Goal: Complete application form: Complete application form

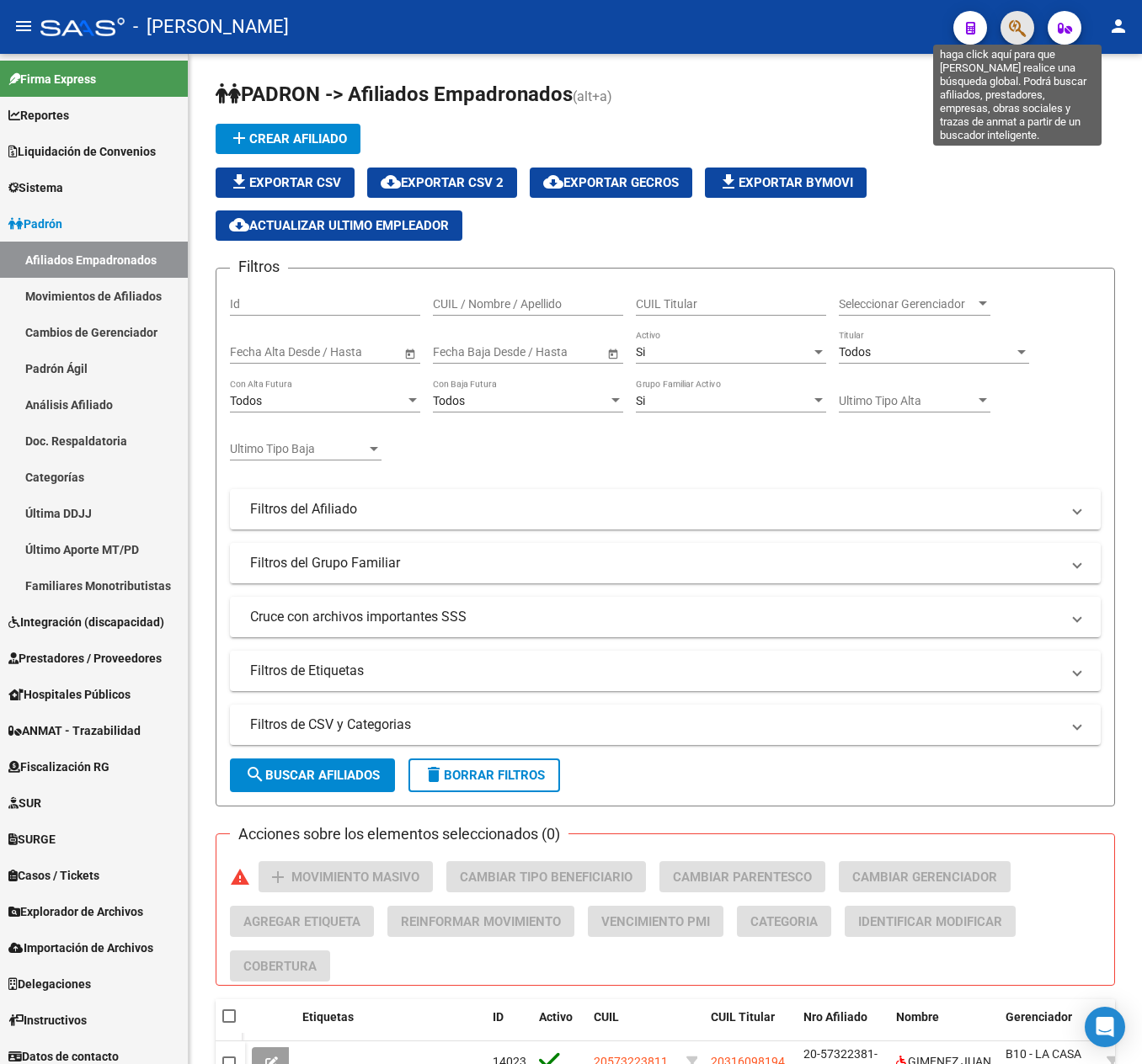
click at [1017, 22] on icon "button" at bounding box center [1017, 28] width 17 height 19
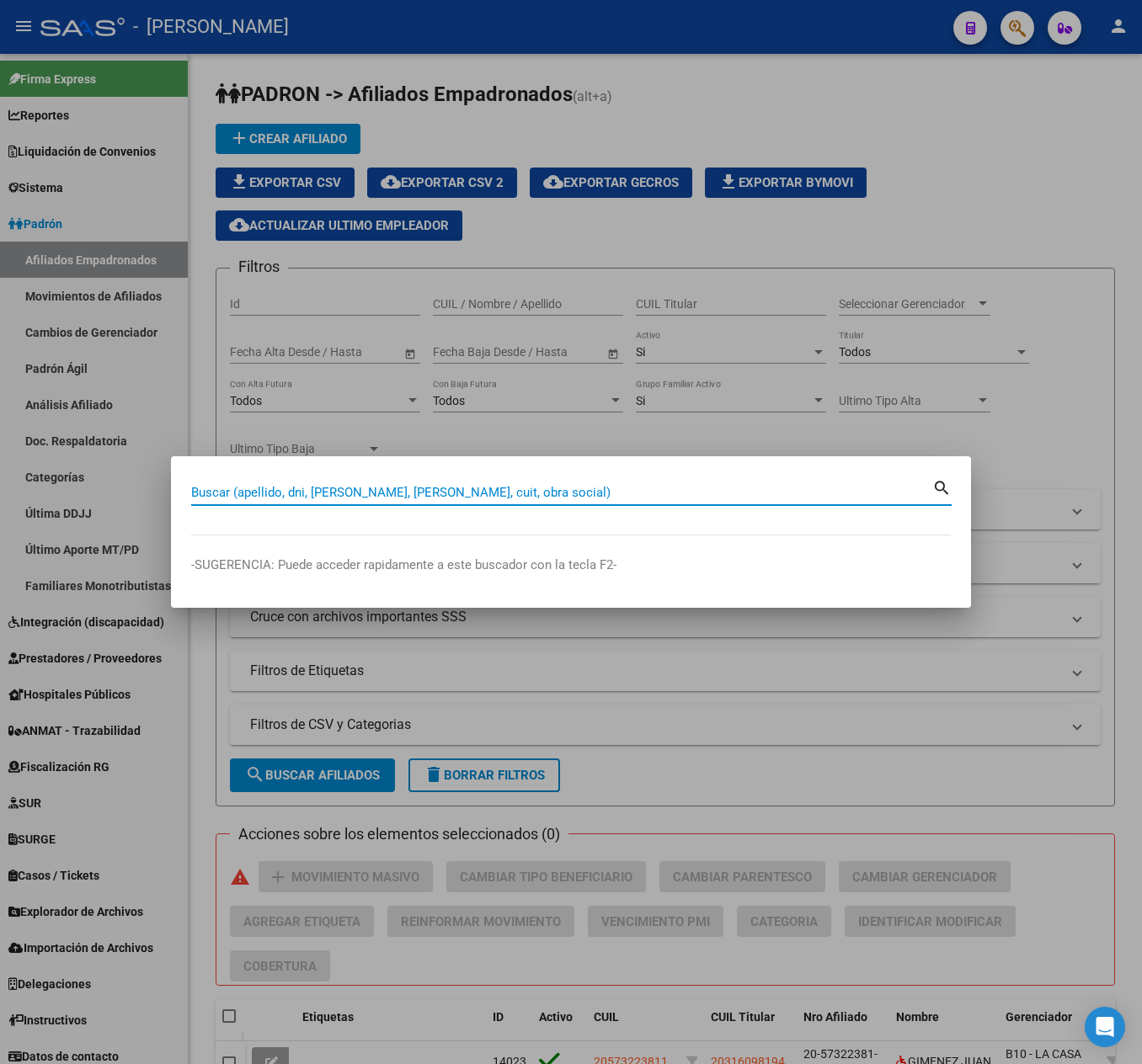
click at [536, 462] on mat-dialog-container "Buscar (apellido, dni, [PERSON_NAME], nro traspaso, cuit, obra social) search -…" at bounding box center [571, 532] width 800 height 151
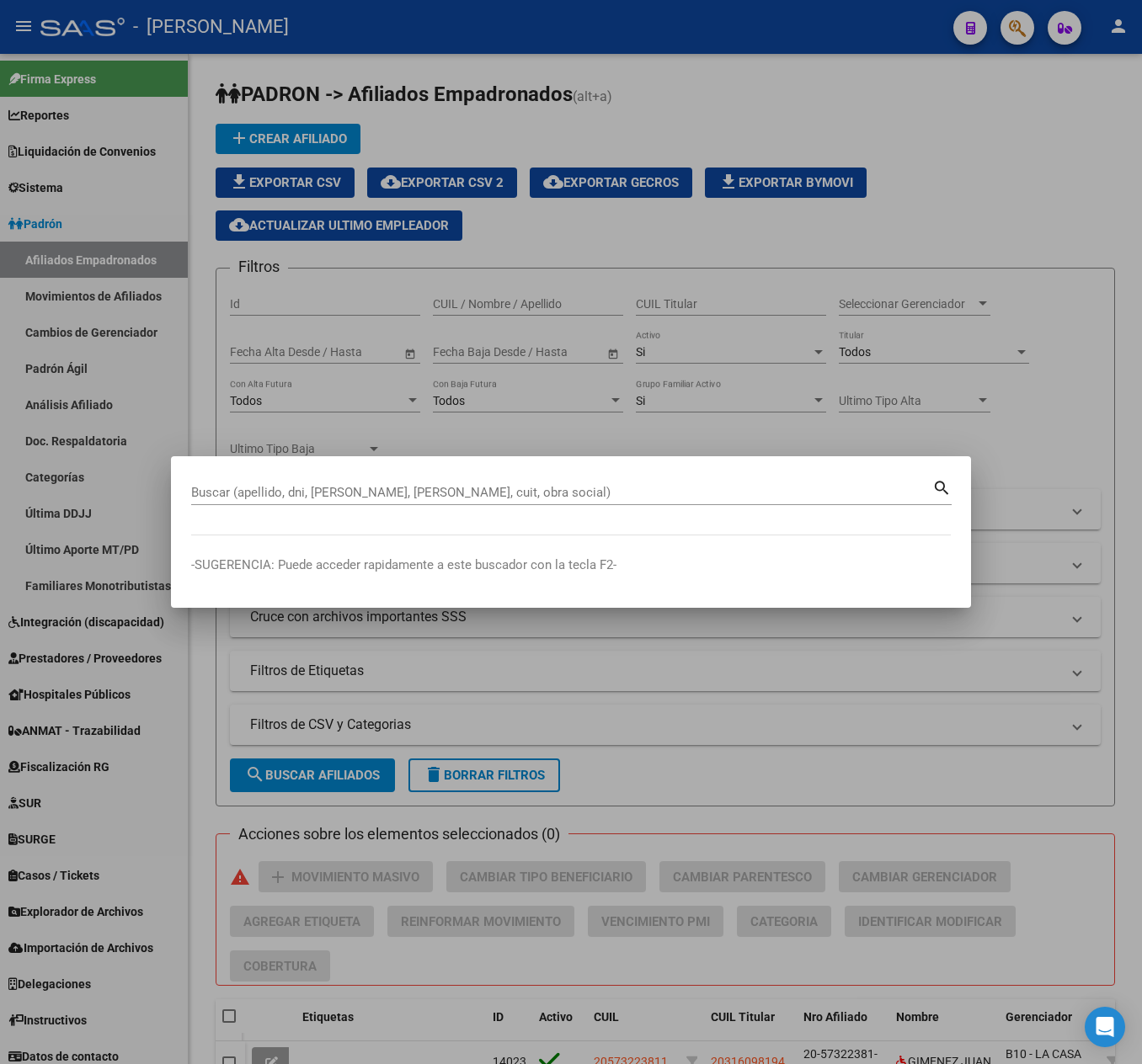
click at [559, 504] on div "Buscar (apellido, dni, [PERSON_NAME], [PERSON_NAME], cuit, obra social)" at bounding box center [561, 493] width 741 height 25
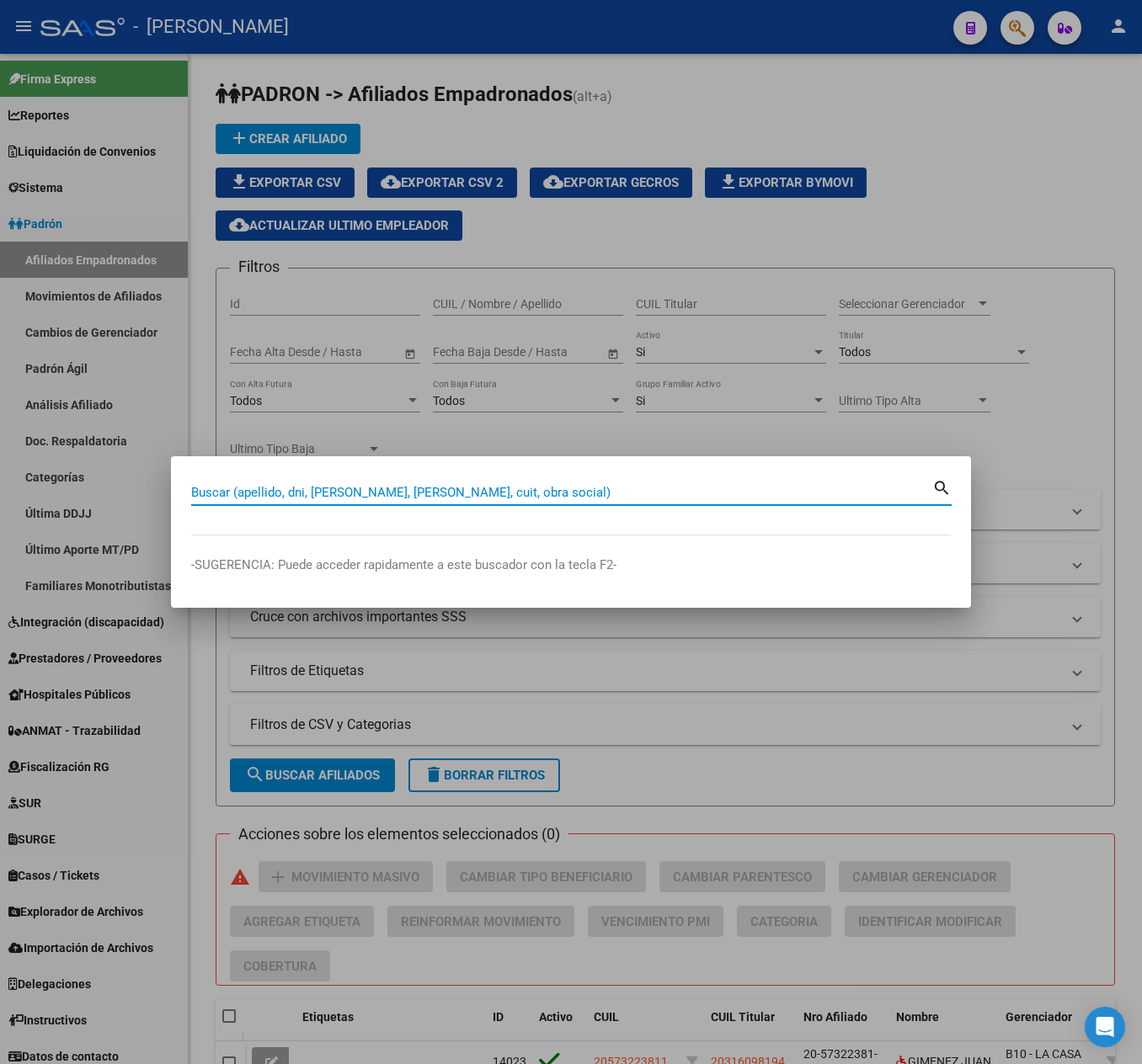
click at [566, 494] on input "Buscar (apellido, dni, [PERSON_NAME], [PERSON_NAME], cuit, obra social)" at bounding box center [561, 493] width 741 height 15
click at [567, 494] on input "Buscar (apellido, dni, [PERSON_NAME], [PERSON_NAME], cuit, obra social)" at bounding box center [561, 493] width 741 height 15
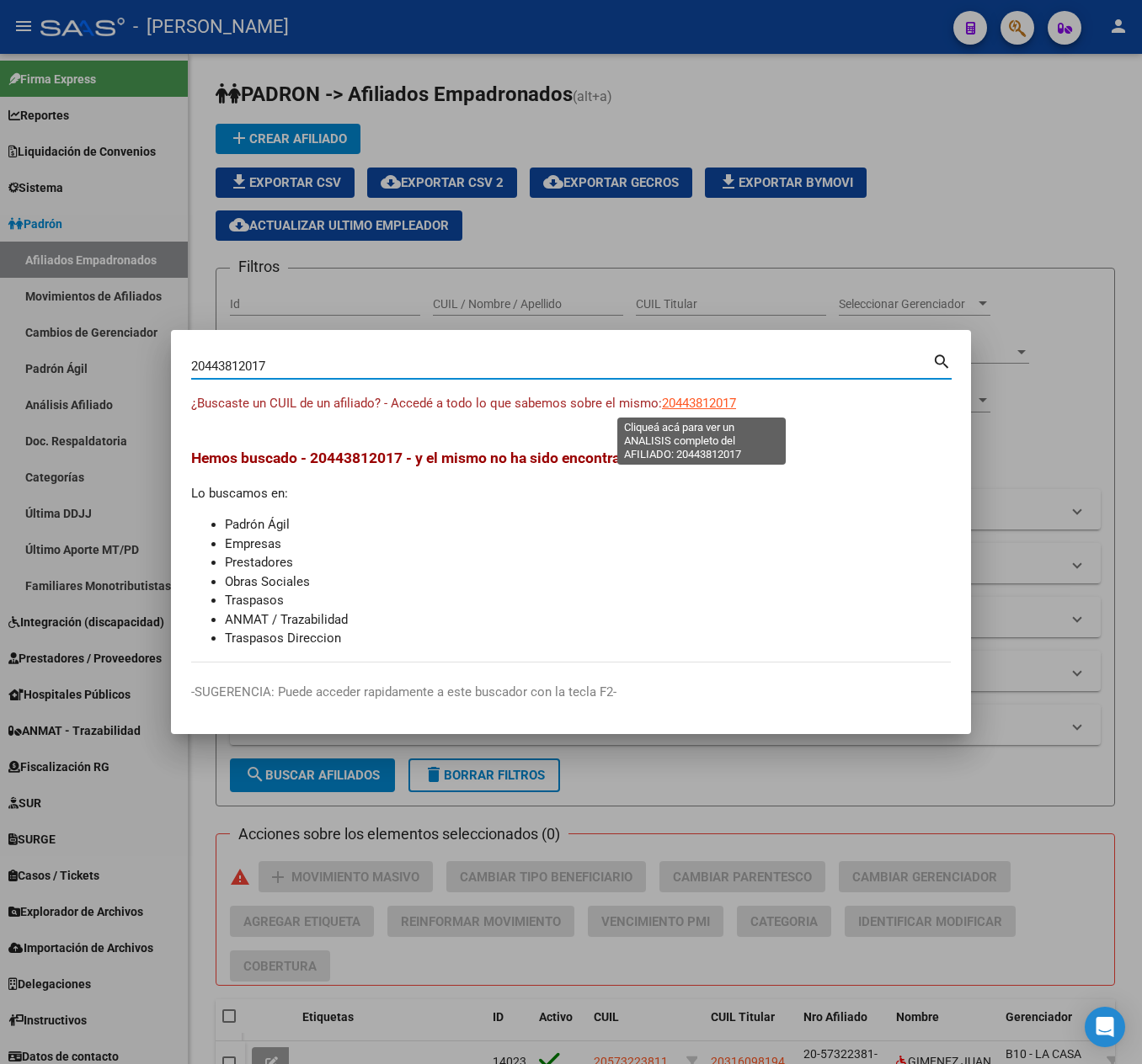
click at [729, 401] on span "20443812017" at bounding box center [699, 403] width 74 height 15
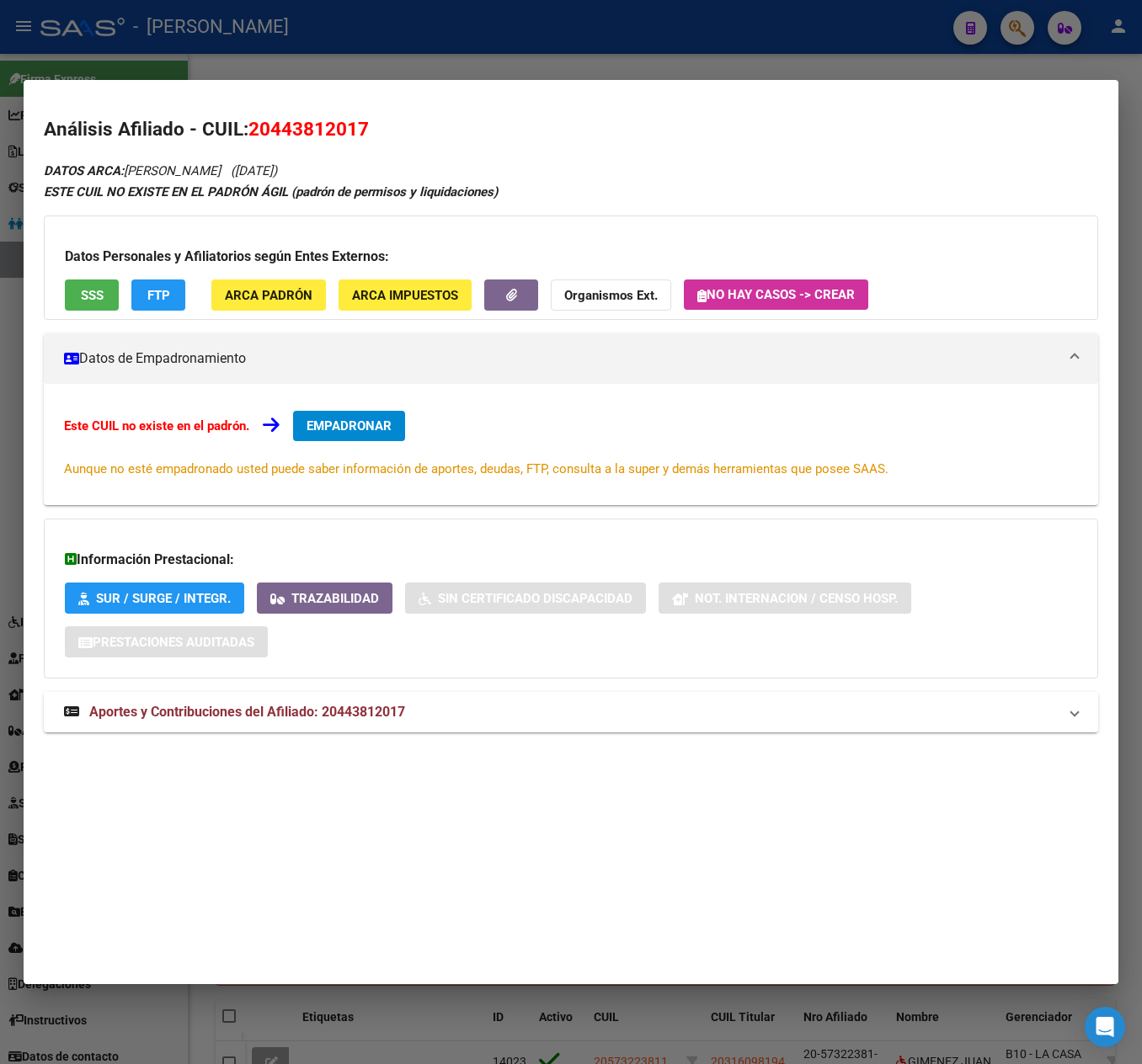
click at [443, 710] on mat-panel-title "Aportes y Contribuciones del Afiliado: 20443812017" at bounding box center [560, 712] width 993 height 20
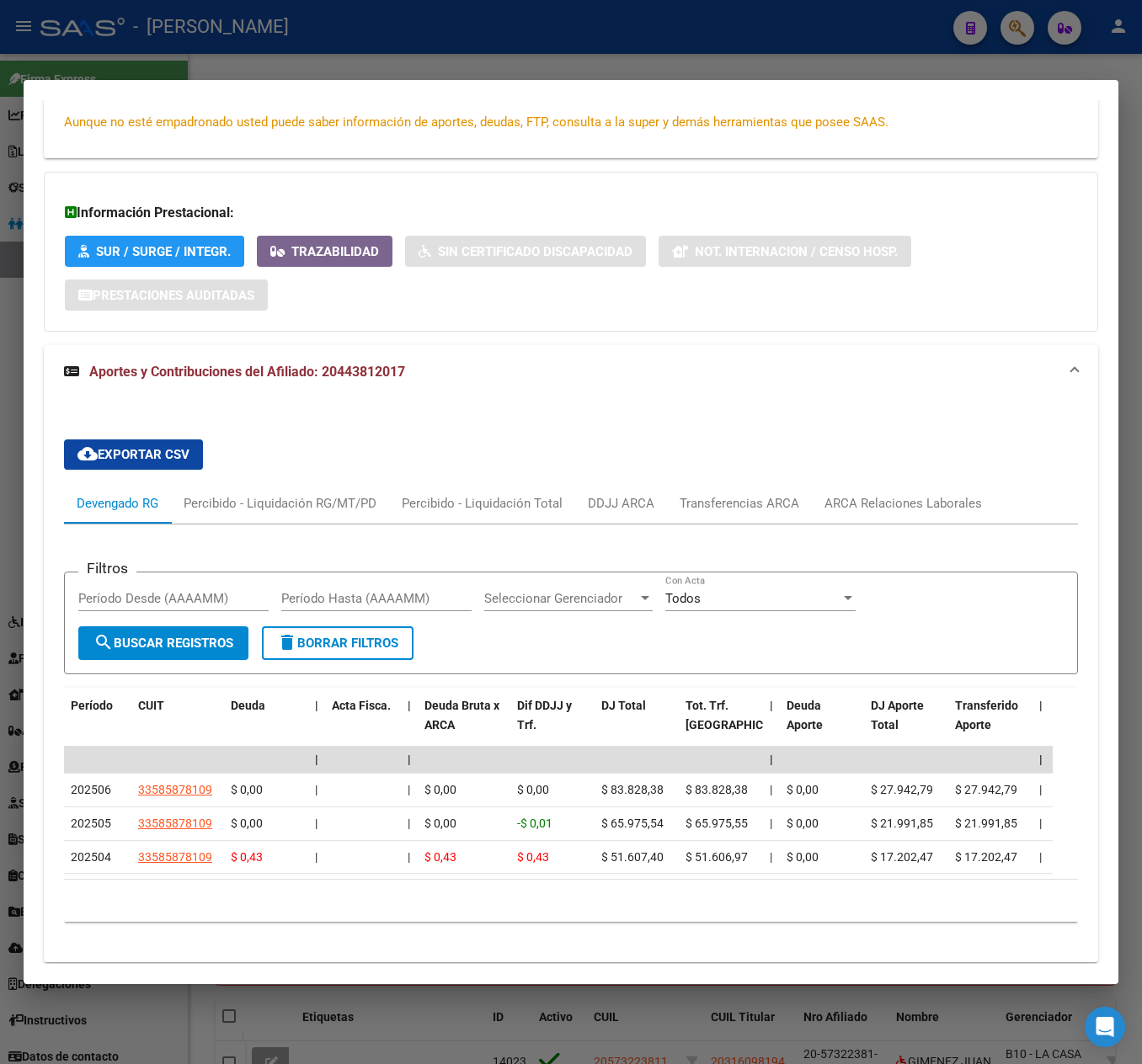
scroll to position [402, 0]
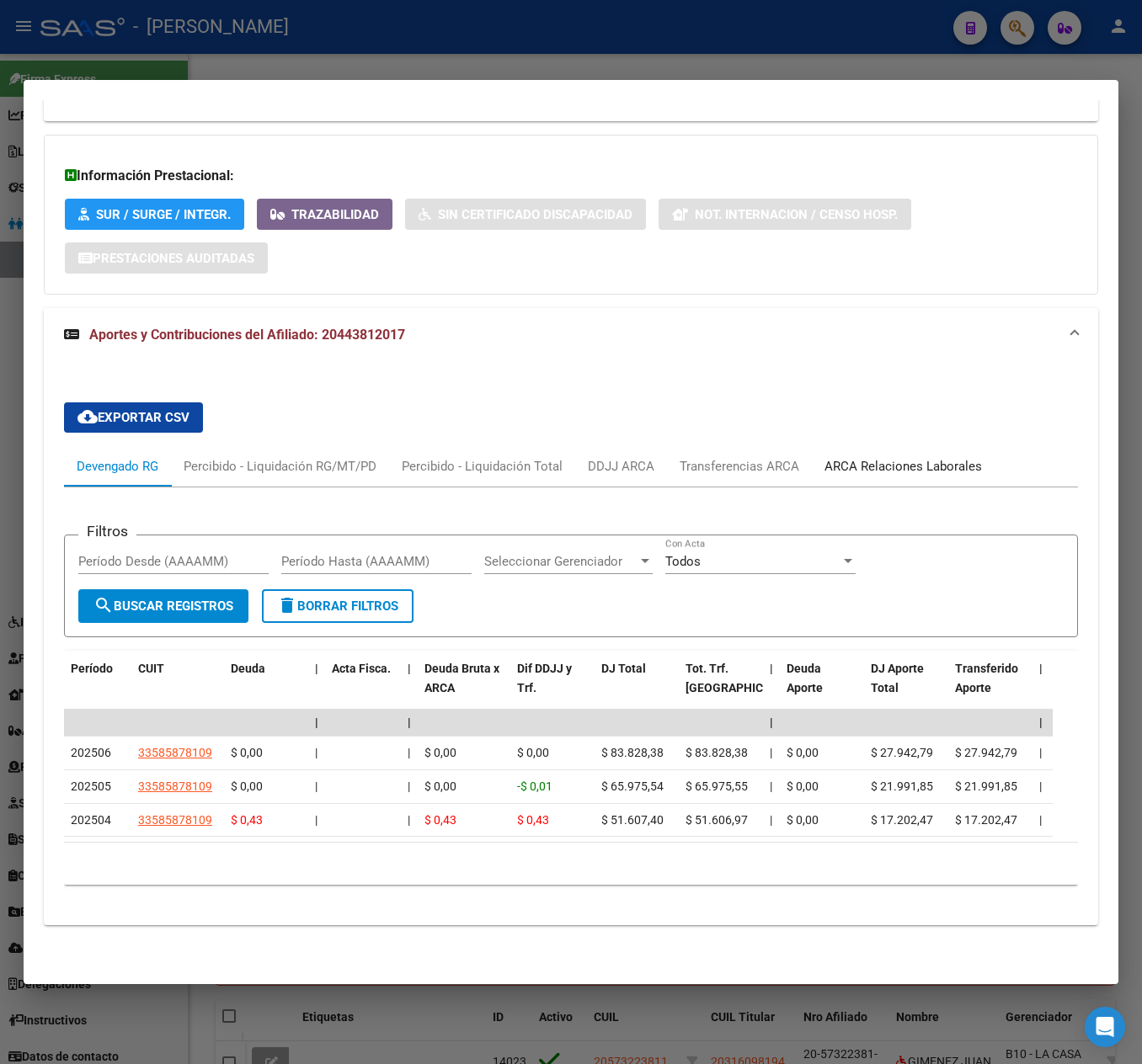
click at [912, 457] on div "ARCA Relaciones Laborales" at bounding box center [903, 467] width 158 height 19
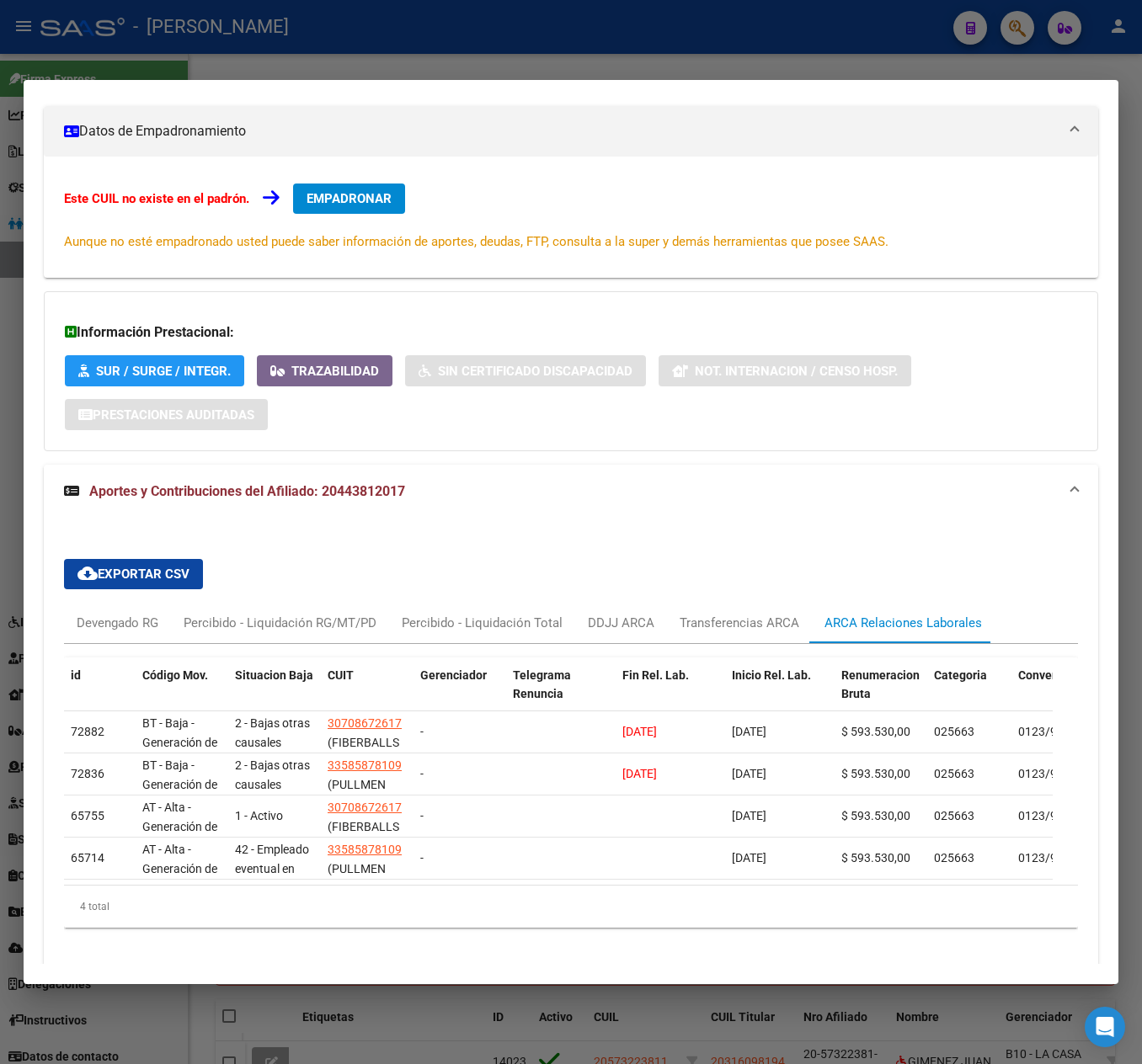
scroll to position [246, 0]
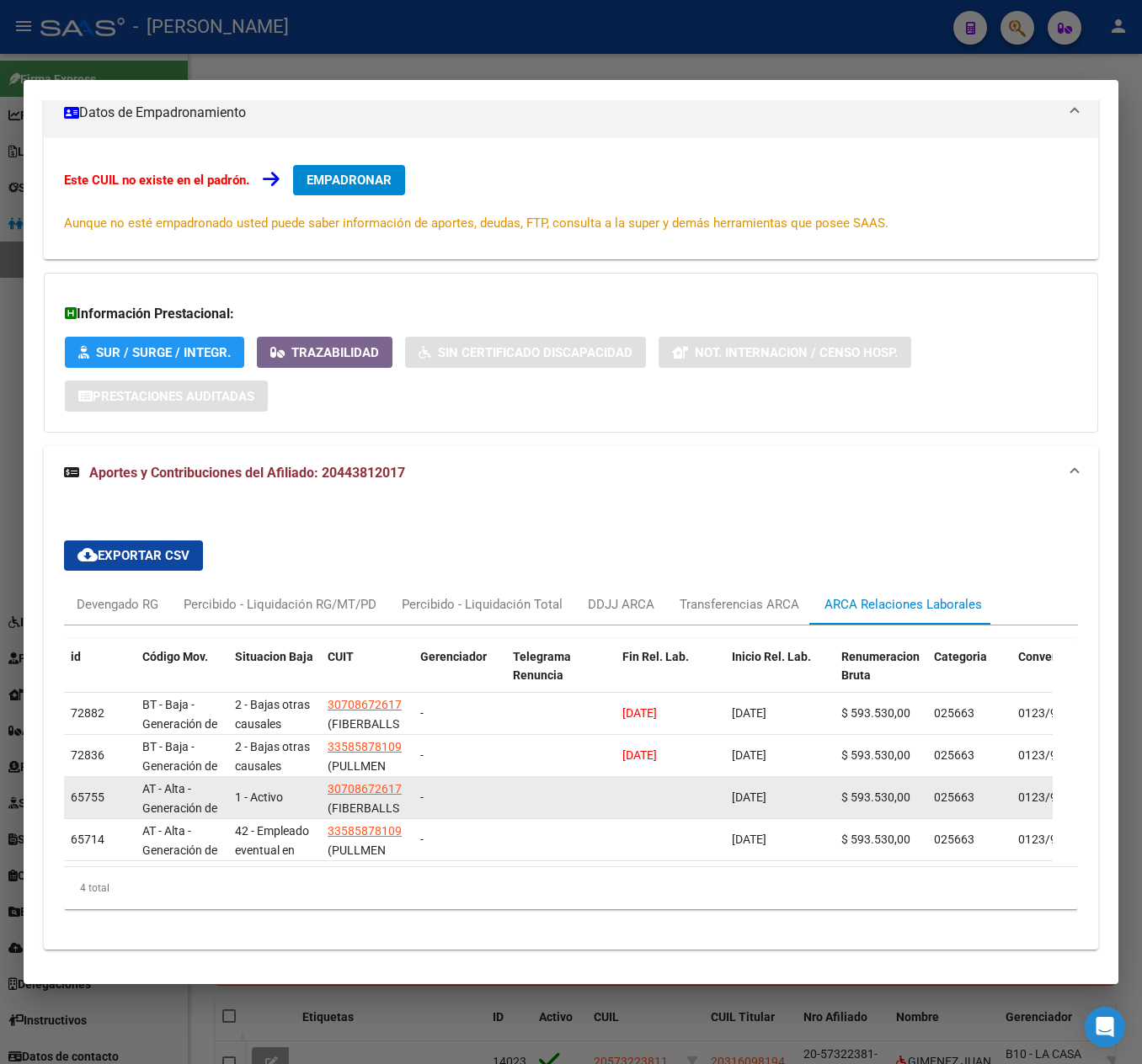
drag, startPoint x: 543, startPoint y: 731, endPoint x: 601, endPoint y: 790, distance: 82.7
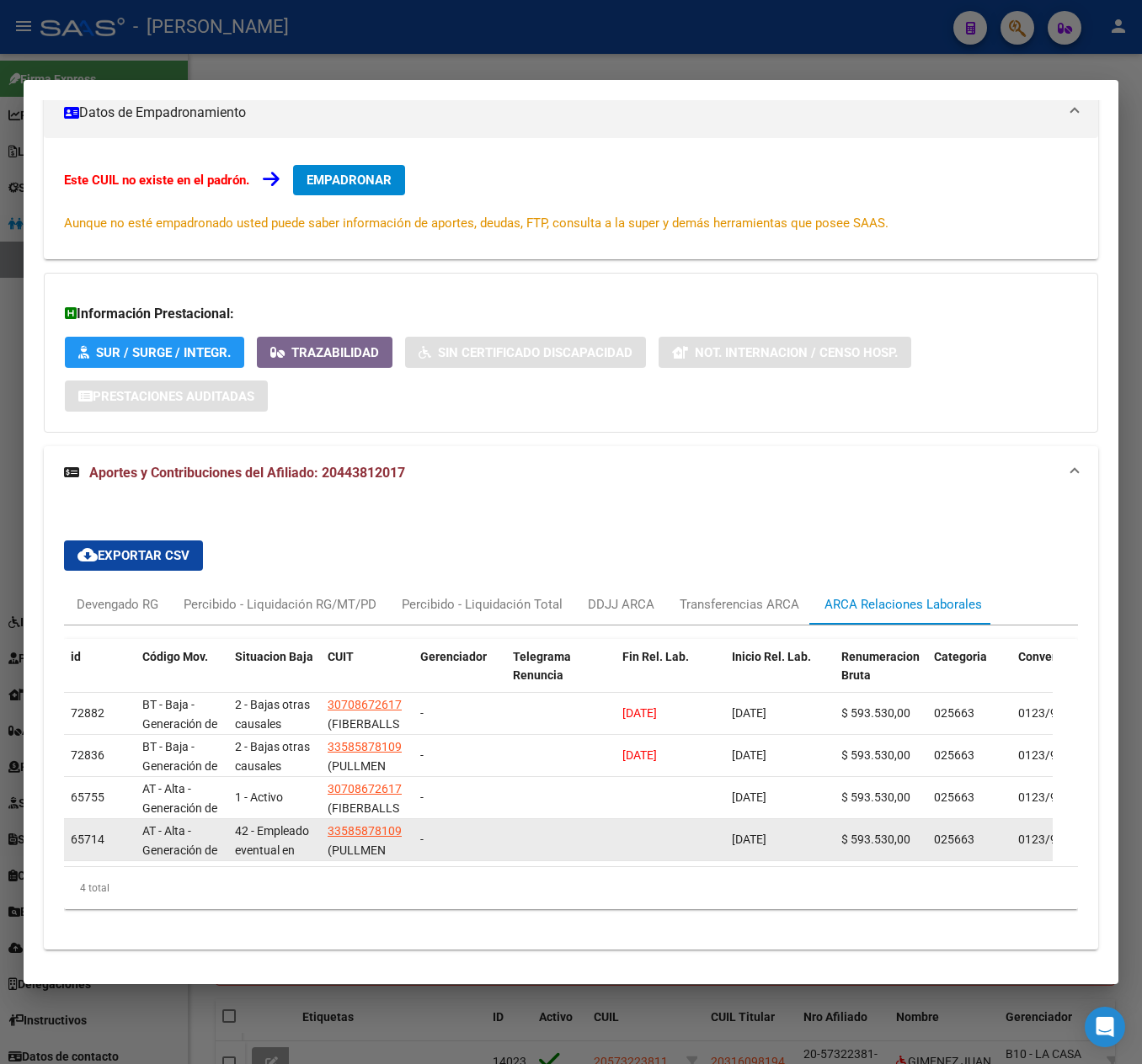
drag, startPoint x: 679, startPoint y: 825, endPoint x: 756, endPoint y: 837, distance: 77.9
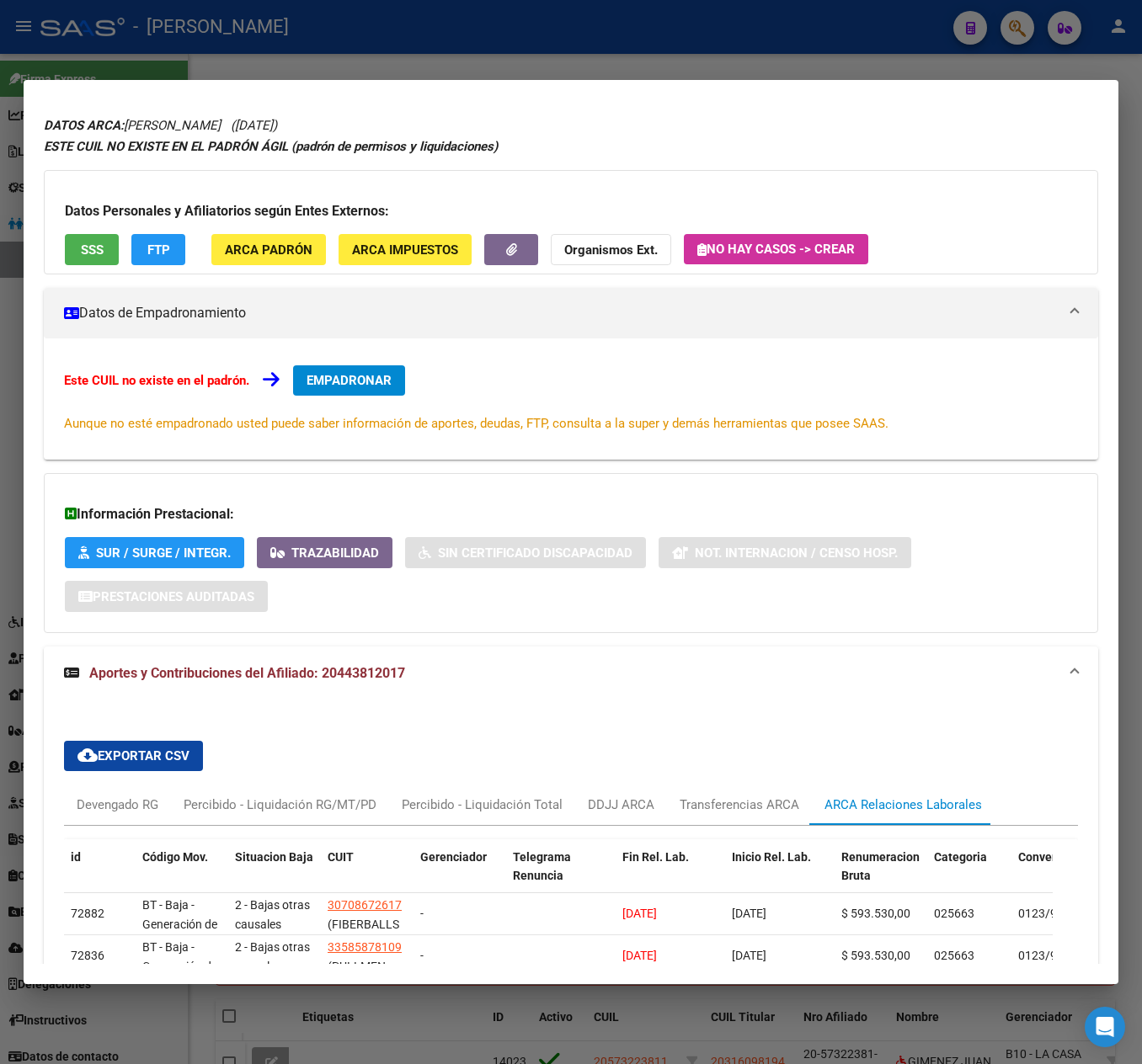
scroll to position [0, 0]
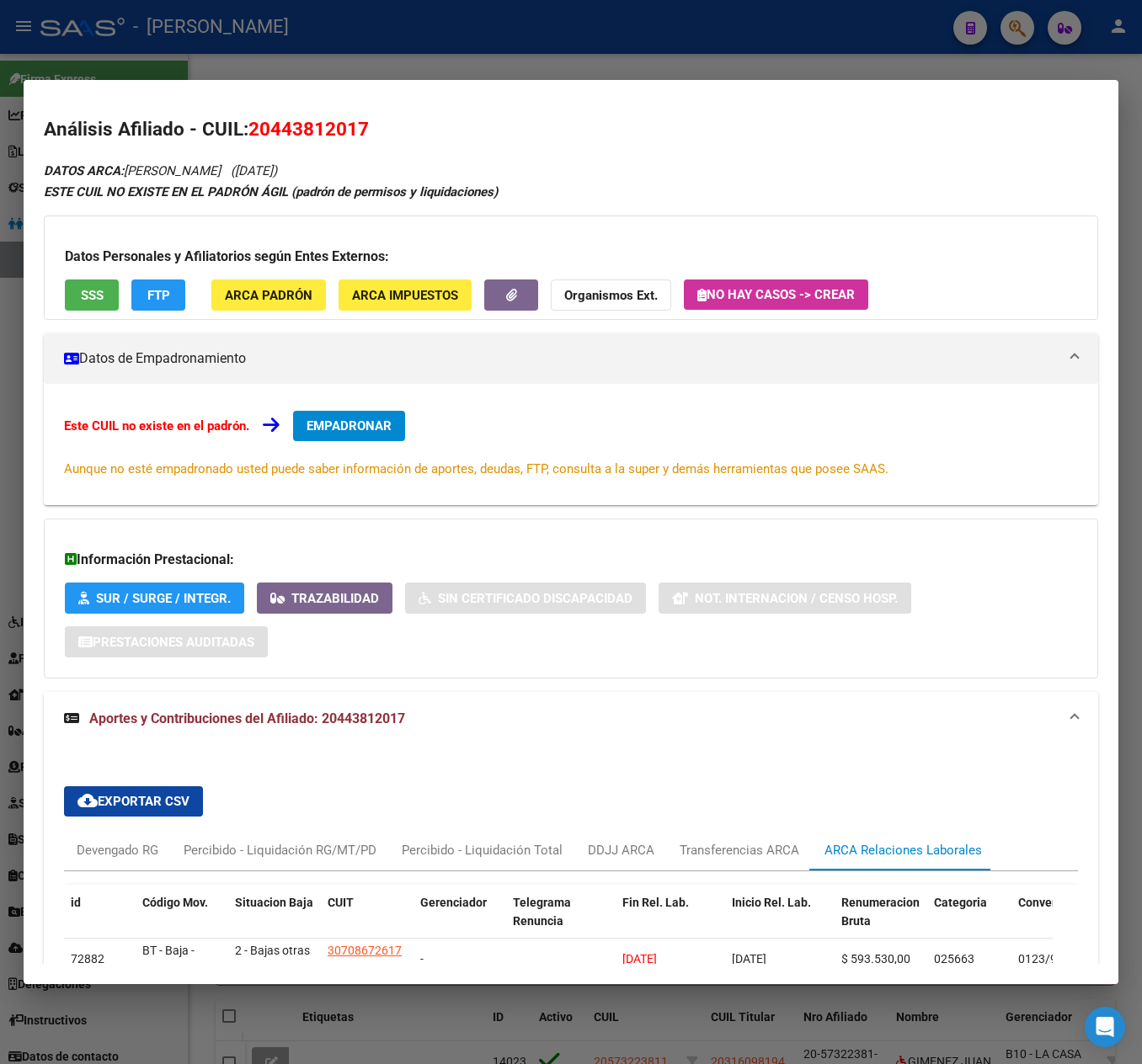
click at [88, 64] on div at bounding box center [571, 532] width 1142 height 1064
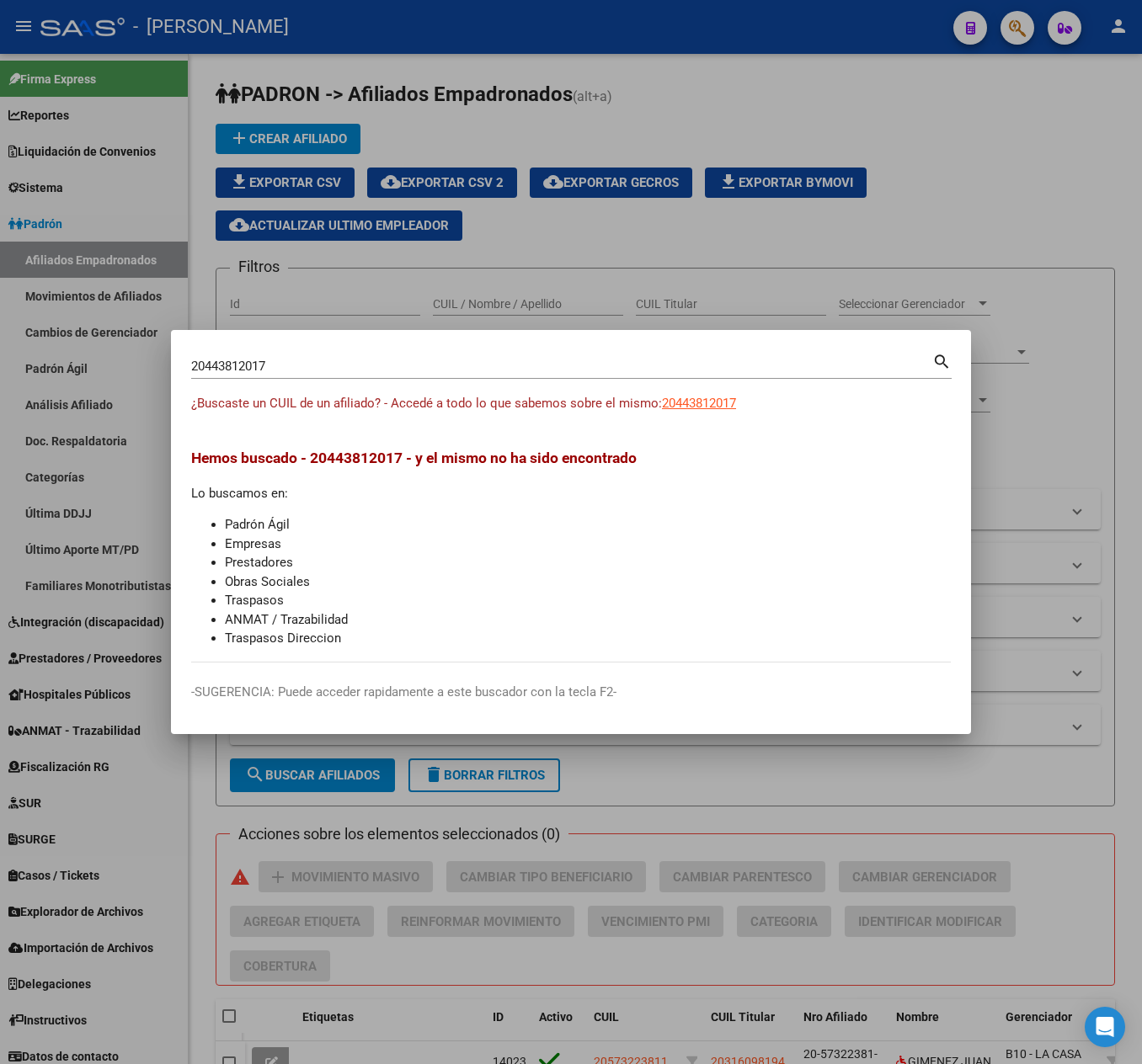
click at [305, 360] on input "20443812017" at bounding box center [561, 366] width 741 height 15
paste input "7367947719"
type input "27367947719"
click at [743, 404] on div "¿Buscaste un CUIL de un afiliado? - Accedé a todo lo que sabemos sobre el mismo…" at bounding box center [571, 413] width 760 height 38
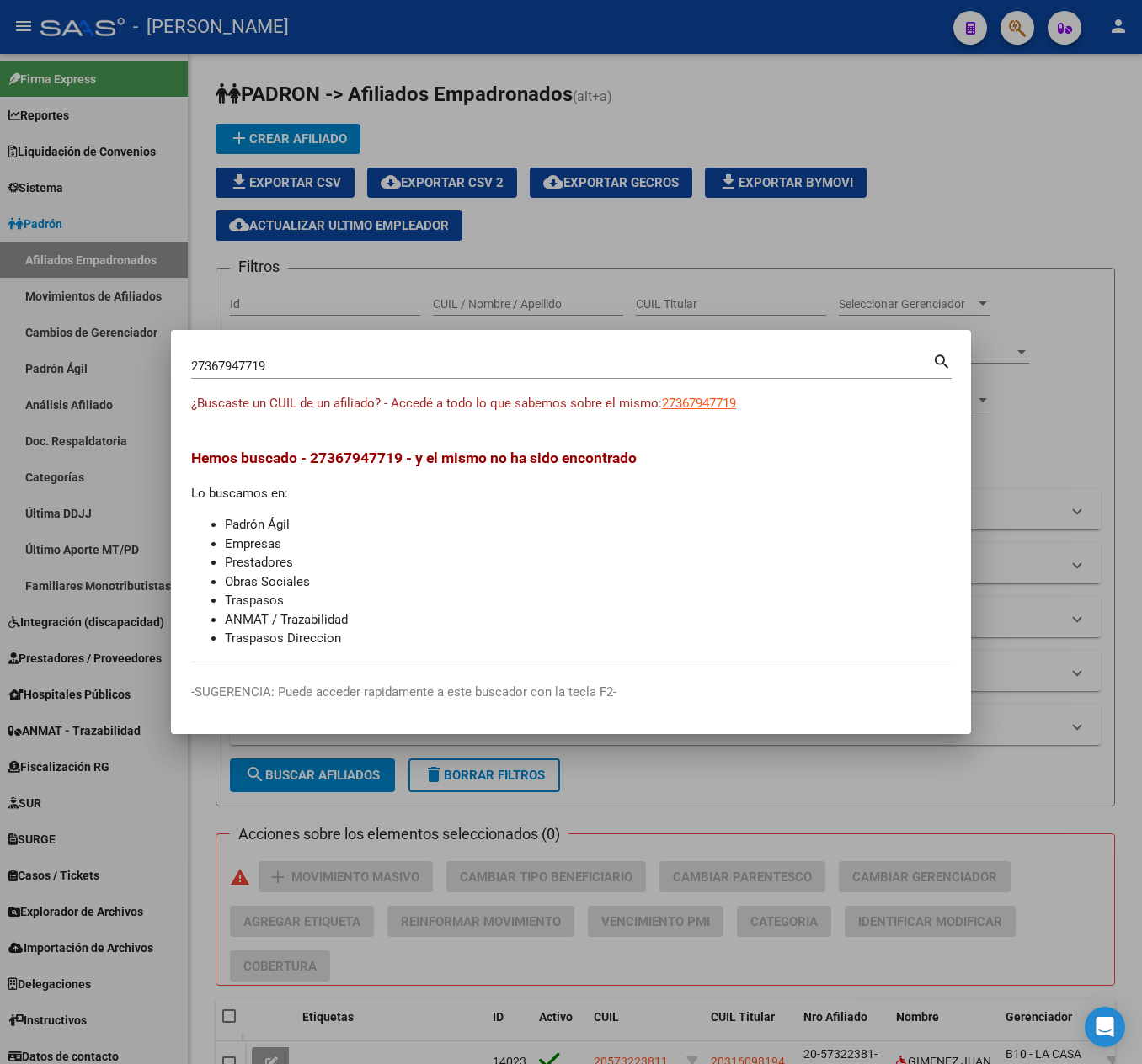
click at [743, 404] on div "¿Buscaste un CUIL de un afiliado? - Accedé a todo lo que sabemos sobre el mismo…" at bounding box center [571, 413] width 760 height 38
click at [741, 404] on div "¿Buscaste un CUIL de un afiliado? - Accedé a todo lo que sabemos sobre el mismo…" at bounding box center [571, 413] width 760 height 38
click at [734, 404] on span "27367947719" at bounding box center [699, 403] width 74 height 15
type textarea "27367947719"
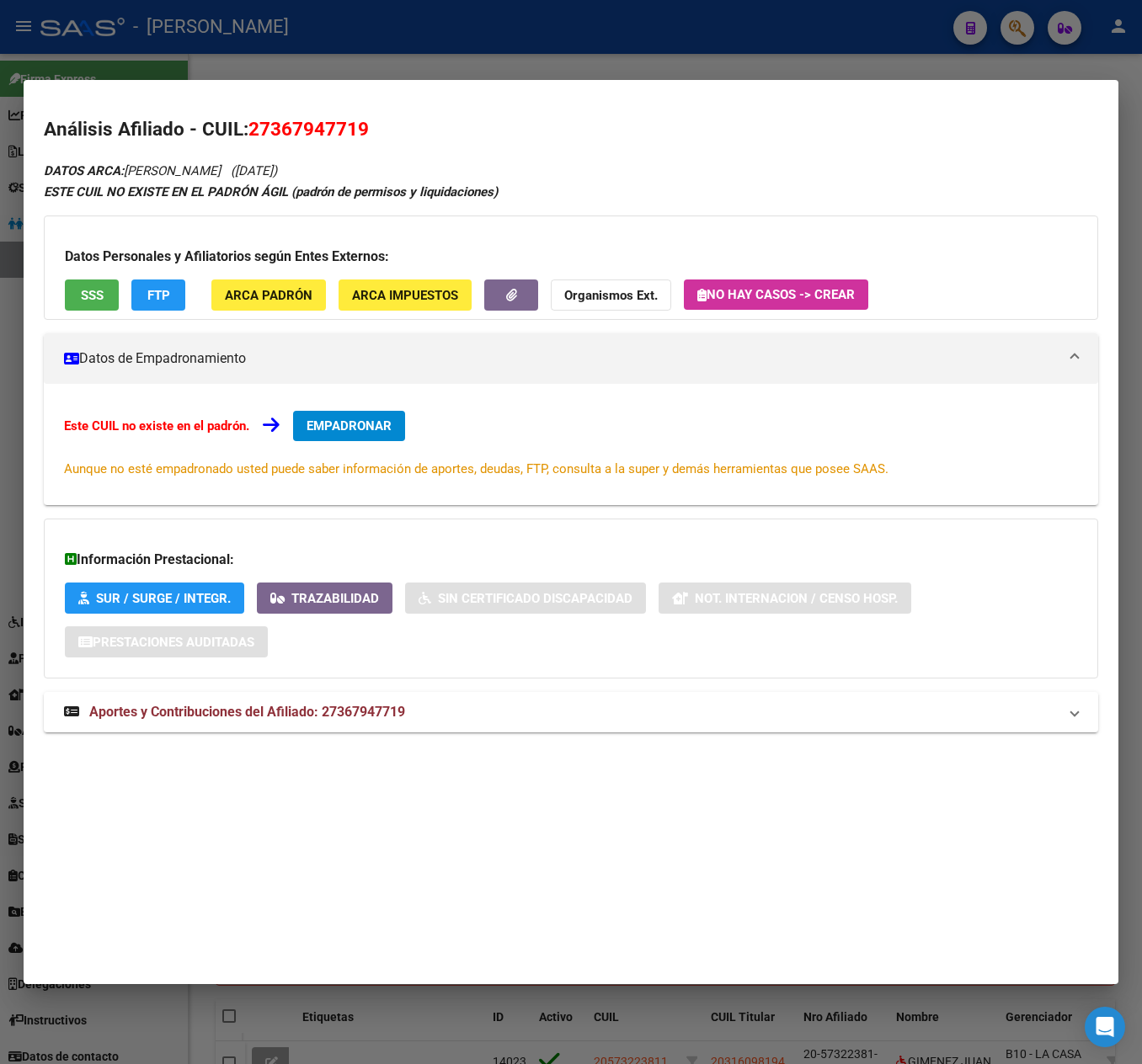
click at [377, 418] on button "EMPADRONAR" at bounding box center [349, 426] width 112 height 30
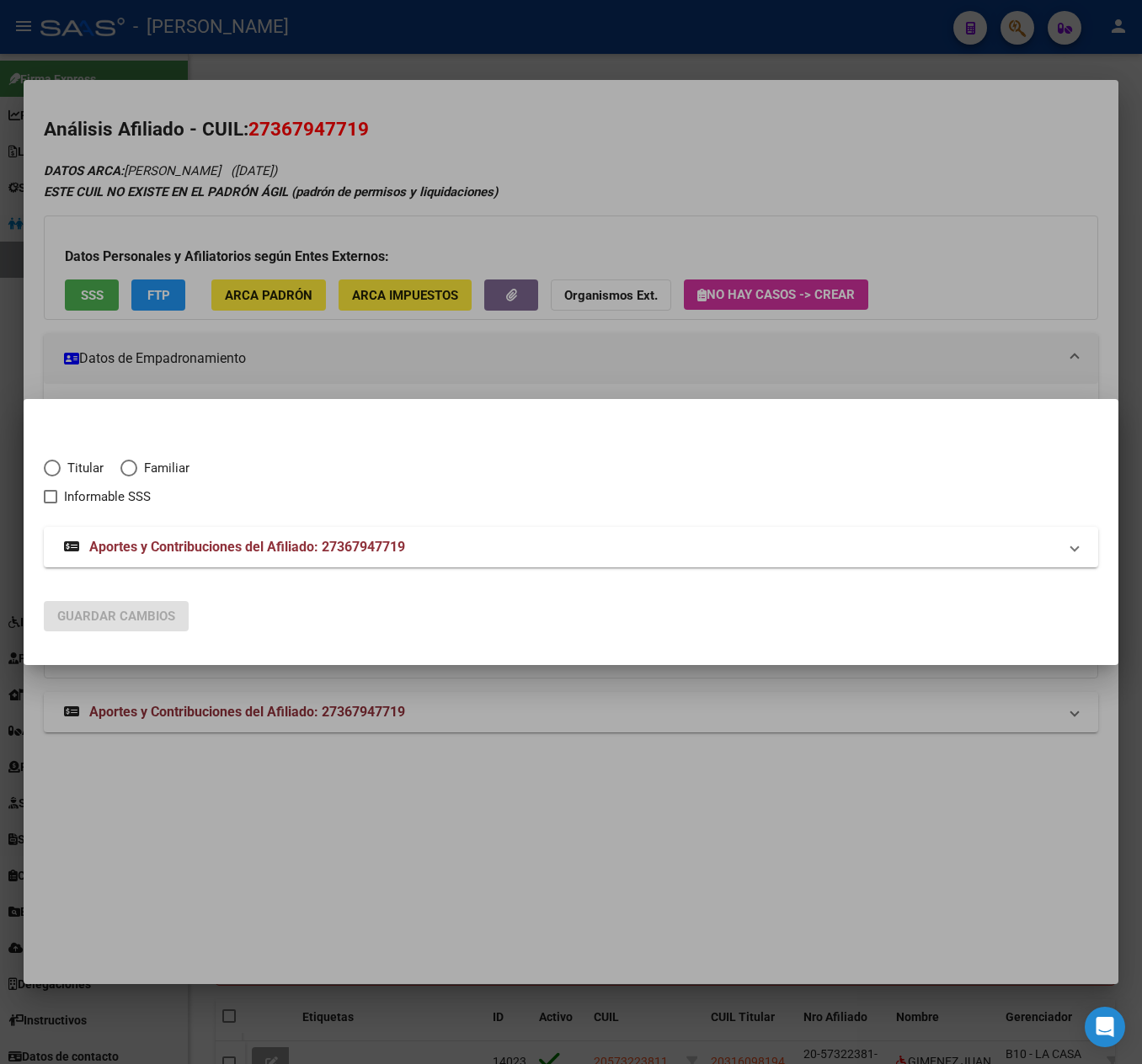
click at [79, 465] on span "Titular" at bounding box center [82, 468] width 43 height 19
click at [61, 465] on input "Titular" at bounding box center [52, 468] width 17 height 17
radio input "true"
checkbox input "true"
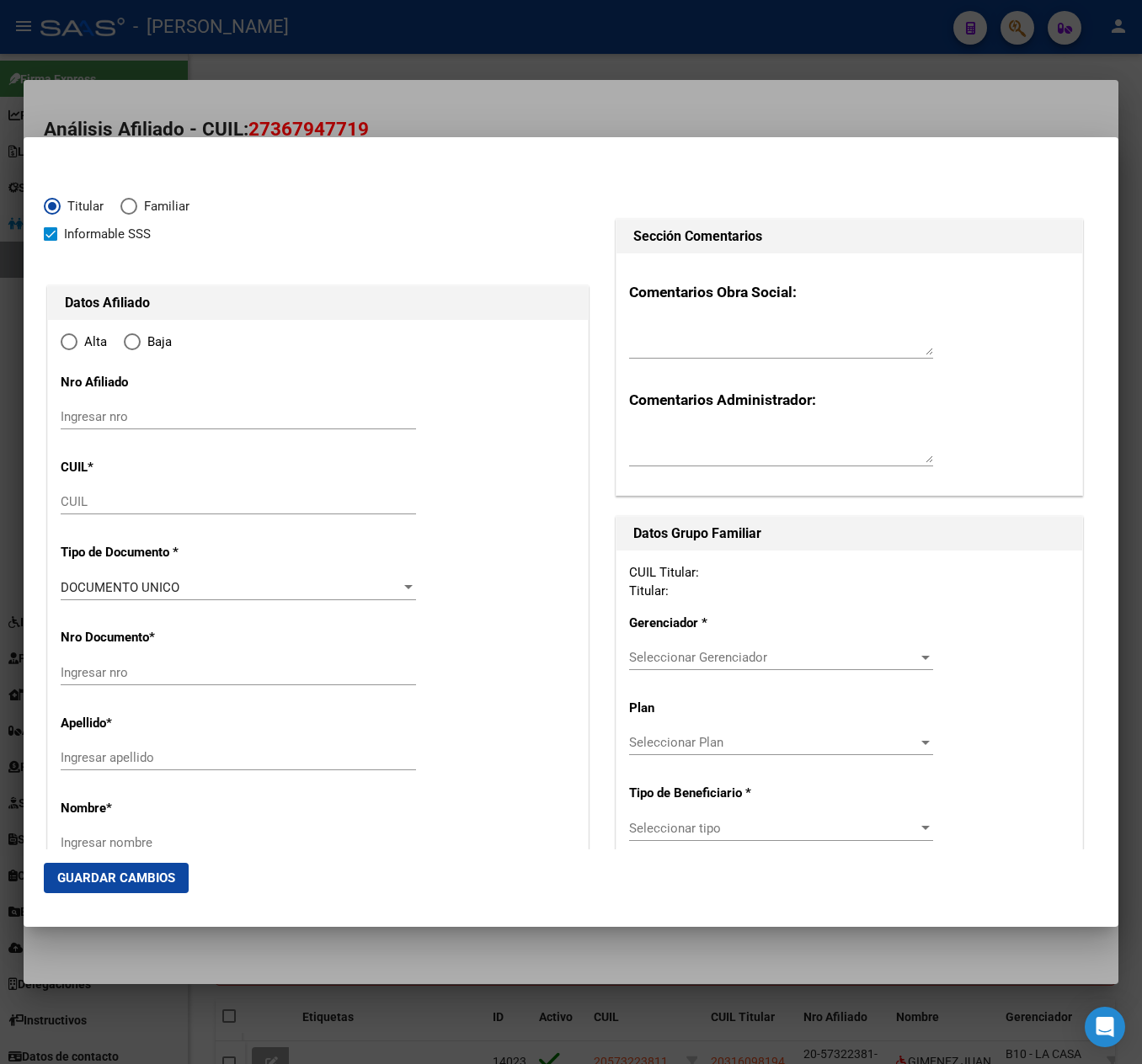
type input "27-36794771-9"
radio input "true"
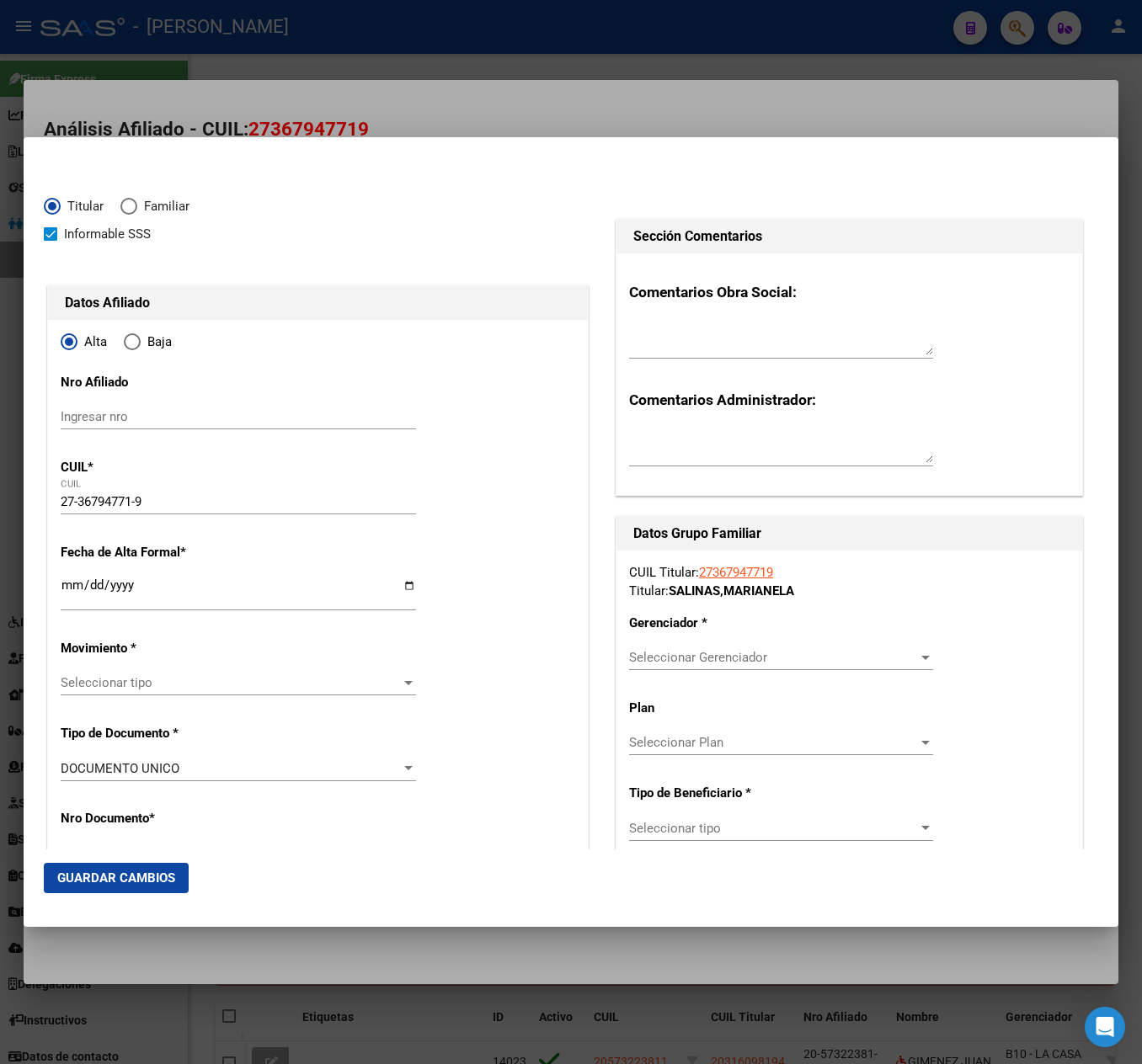
type input "36794771"
type input "SALINAS"
type input "MARIANELA"
type input "[DATE]"
type input "BAHIA BLANCA"
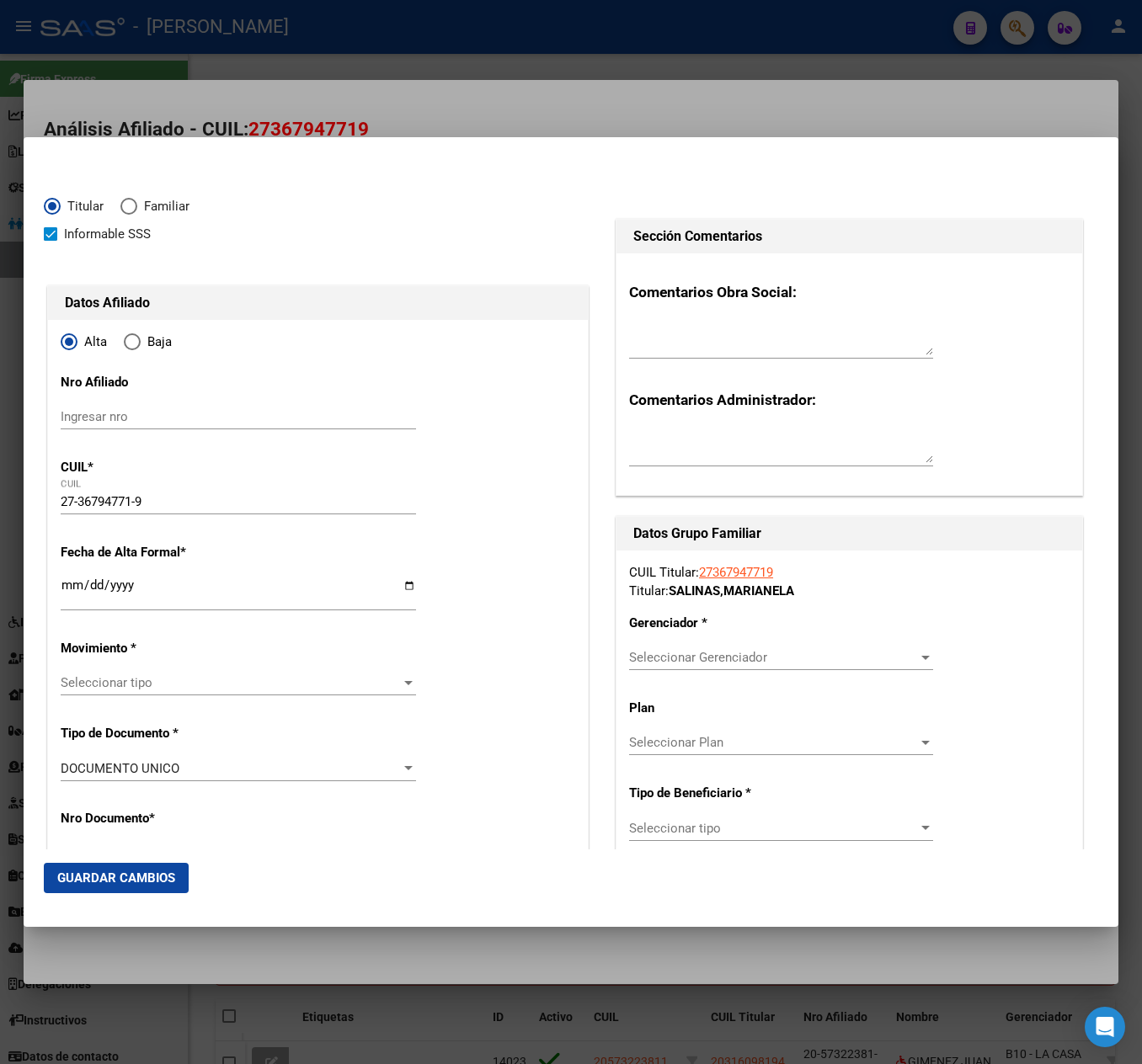
type input "8000"
type input "[DATE]"
type input "1498"
